Goal: Transaction & Acquisition: Purchase product/service

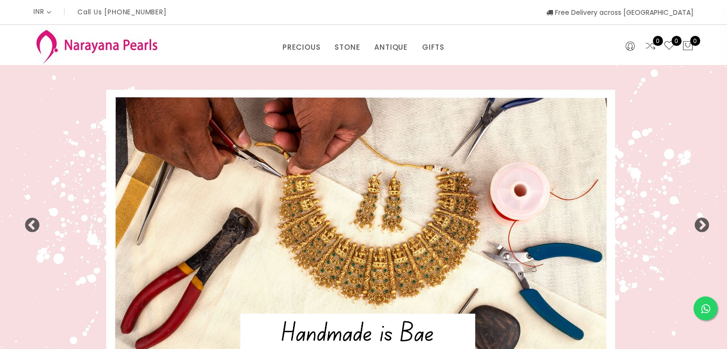
select select "INR"
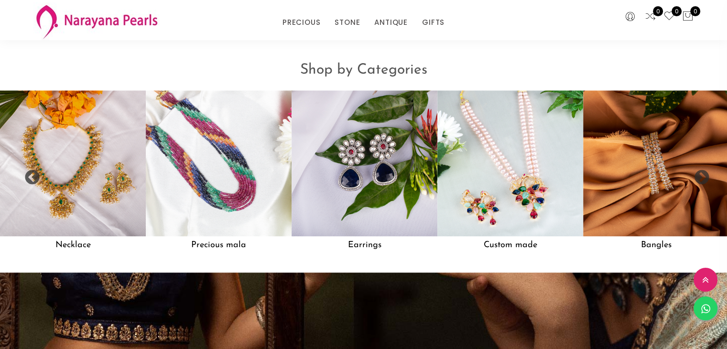
scroll to position [808, 0]
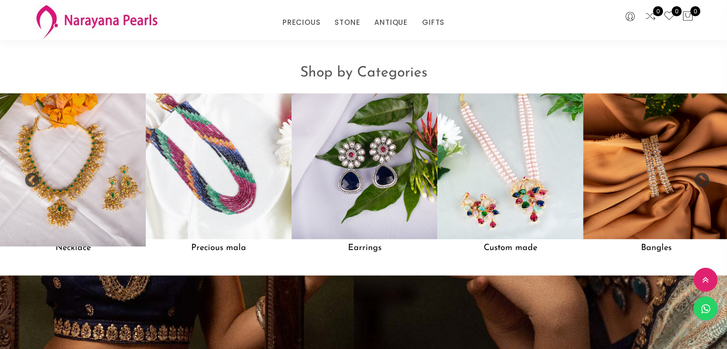
click at [71, 188] on img at bounding box center [73, 166] width 161 height 161
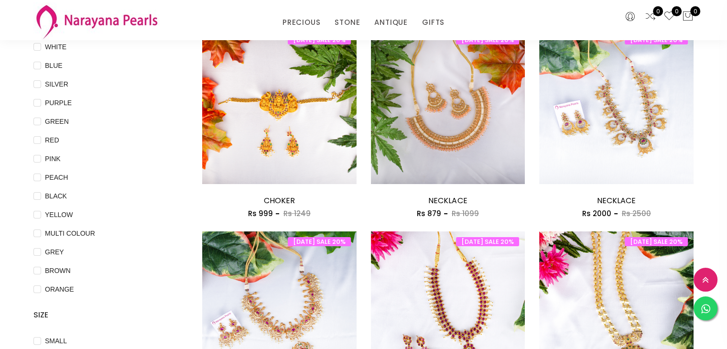
scroll to position [123, 0]
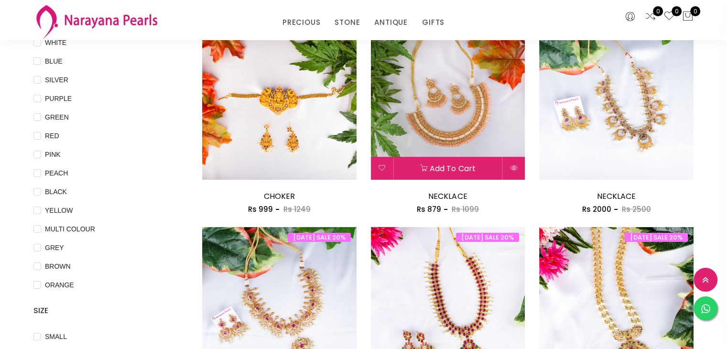
click at [452, 100] on img at bounding box center [448, 102] width 154 height 154
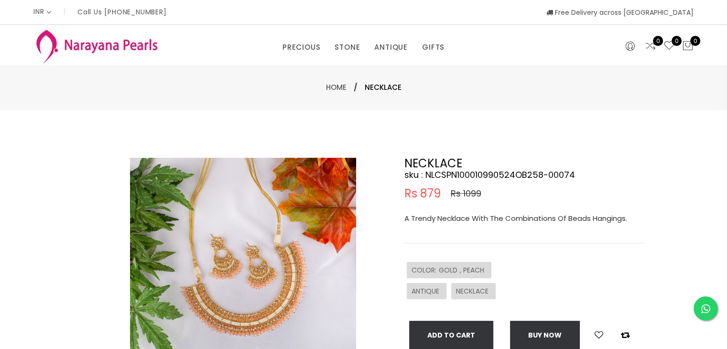
click at [280, 304] on img at bounding box center [243, 271] width 226 height 226
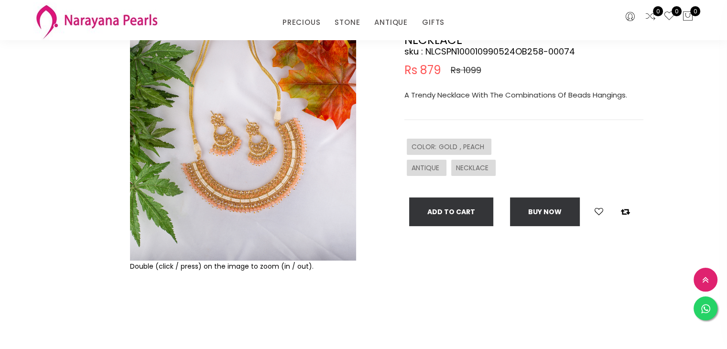
scroll to position [86, 0]
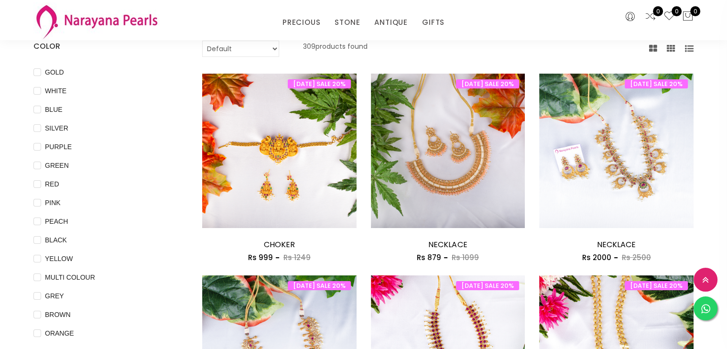
scroll to position [1548, 0]
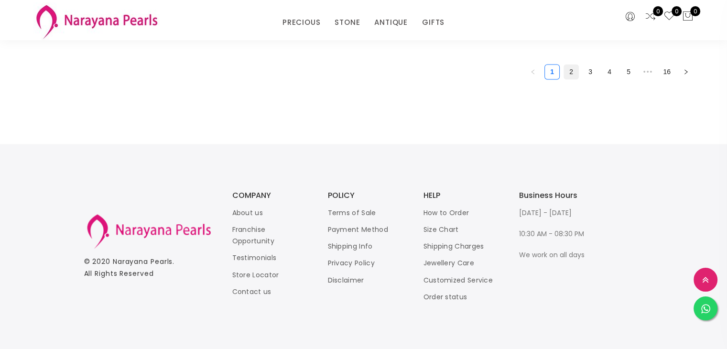
click at [569, 71] on link "2" at bounding box center [571, 72] width 14 height 14
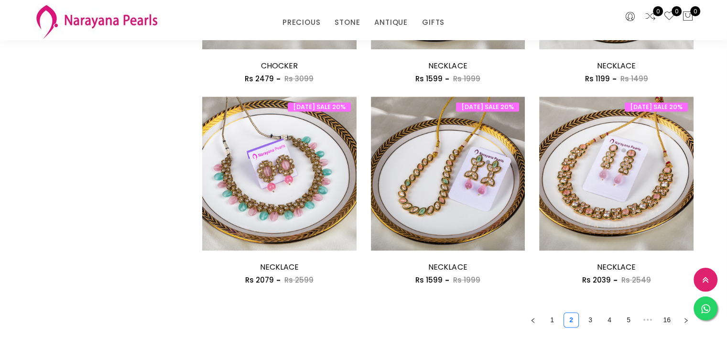
scroll to position [1263, 0]
